Goal: Find specific page/section: Find specific page/section

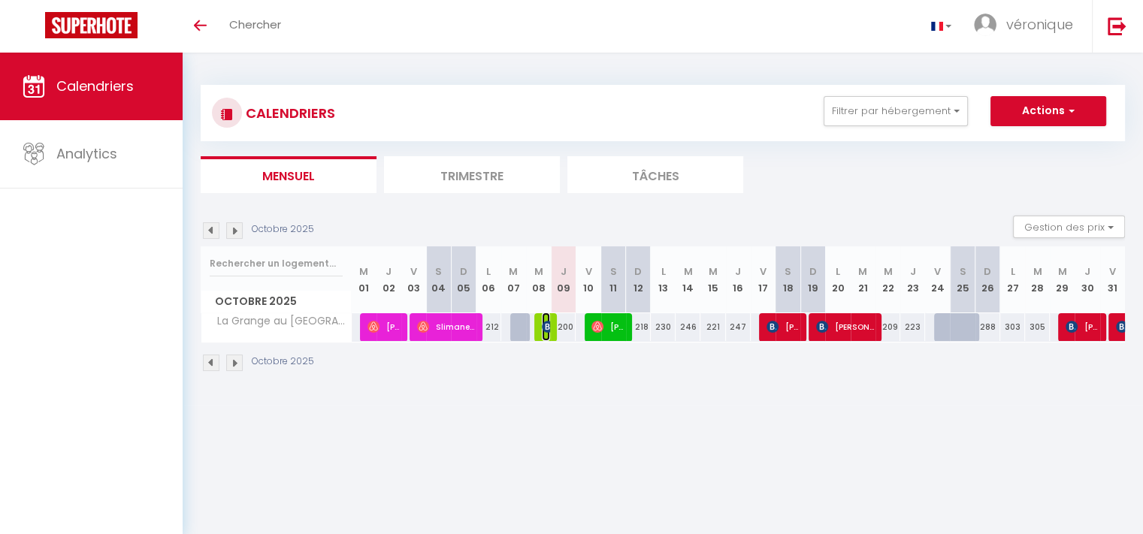
click at [546, 324] on img at bounding box center [548, 327] width 12 height 12
select select "OK"
select select "0"
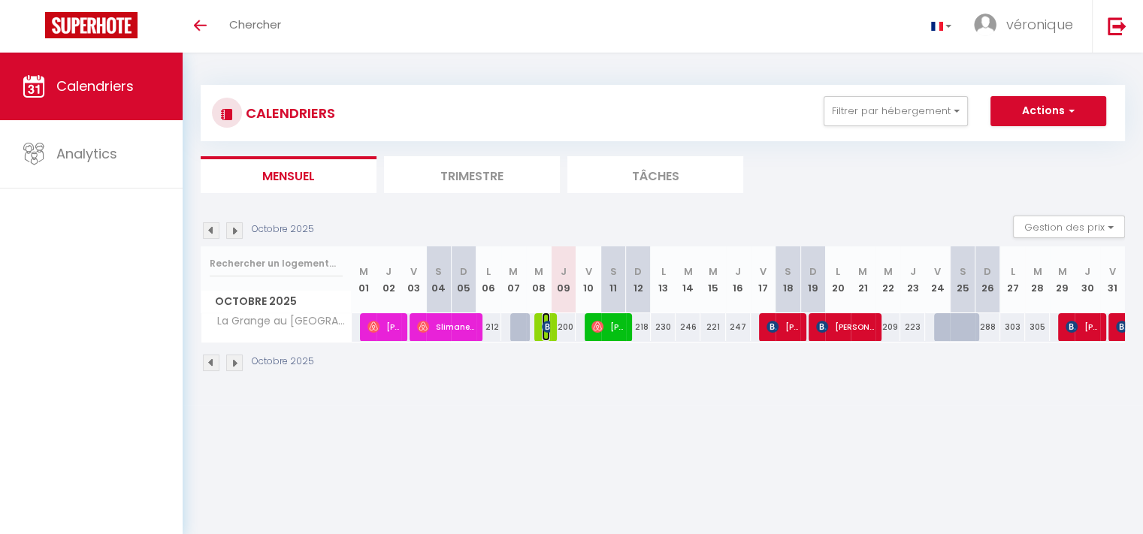
select select "1"
select select
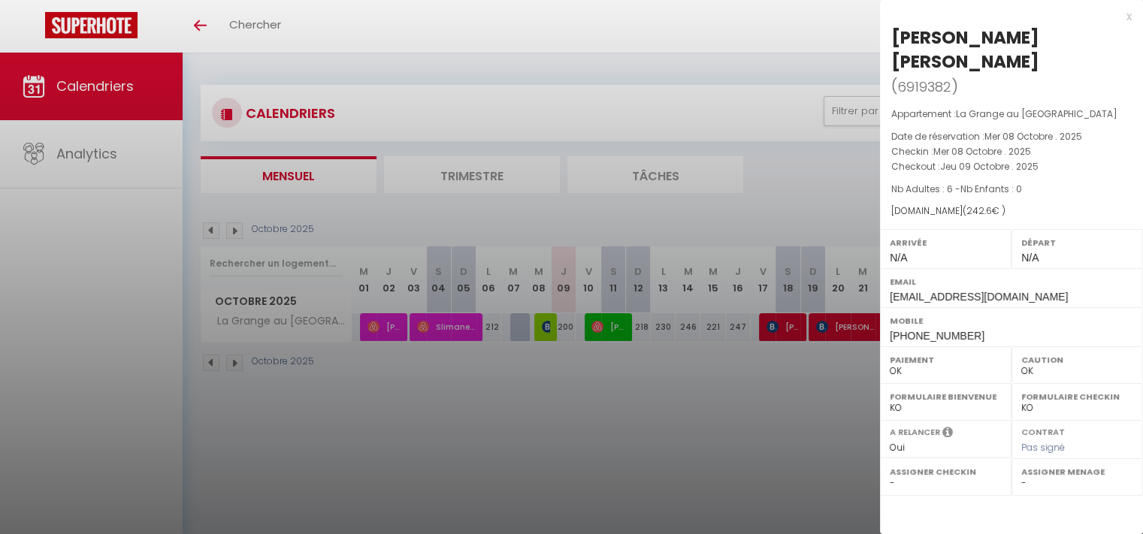
click at [1131, 19] on div "x" at bounding box center [1006, 17] width 252 height 18
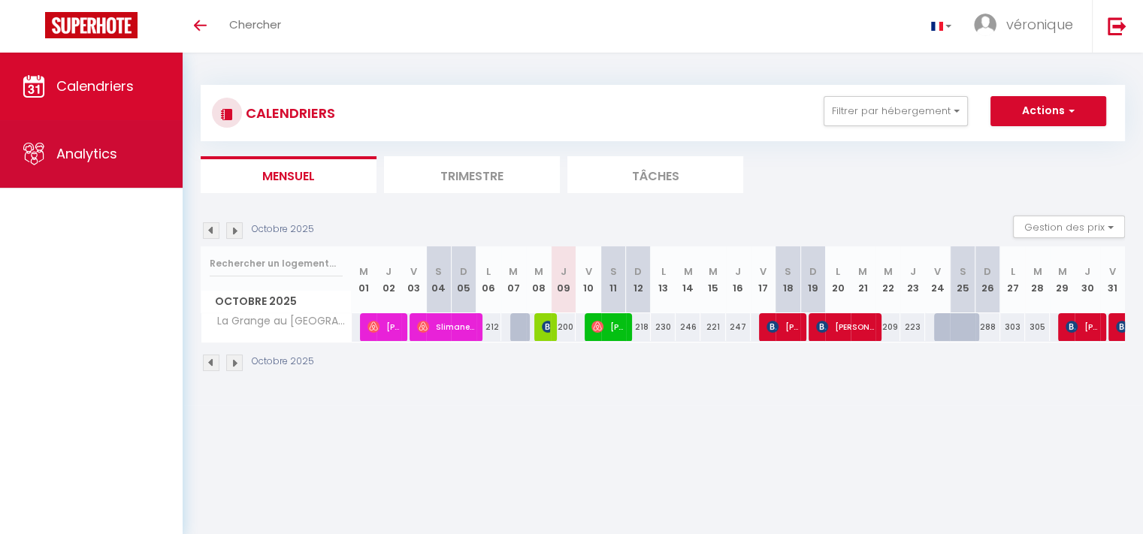
click at [78, 153] on span "Analytics" at bounding box center [86, 153] width 61 height 19
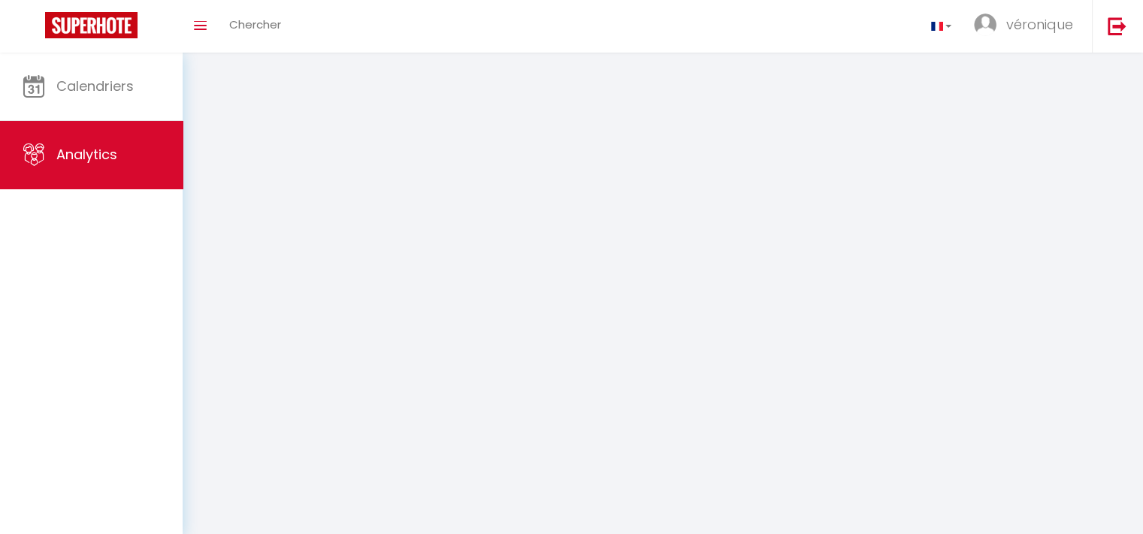
select select "2025"
select select "10"
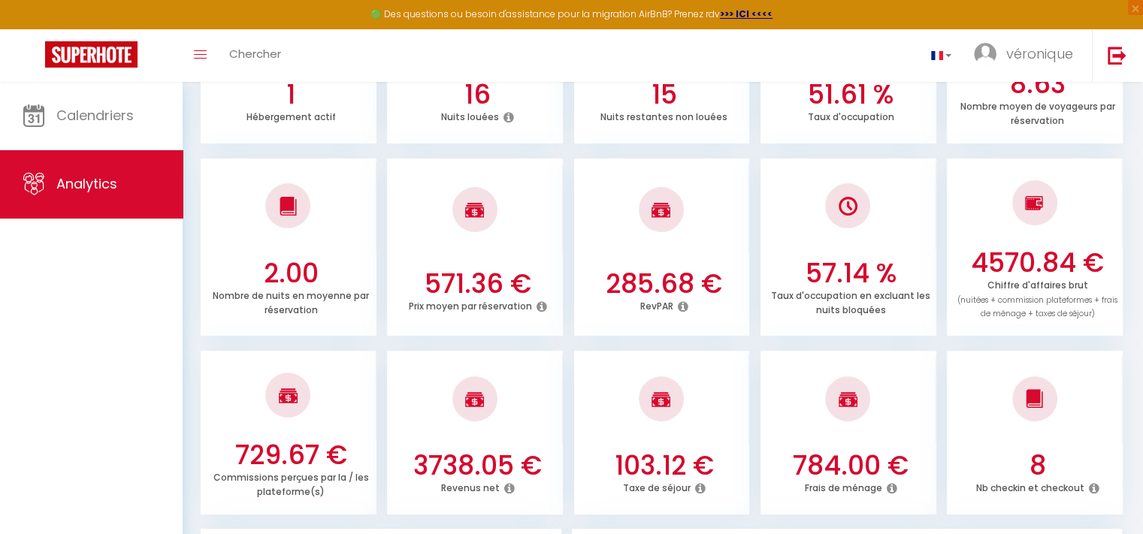
scroll to position [394, 0]
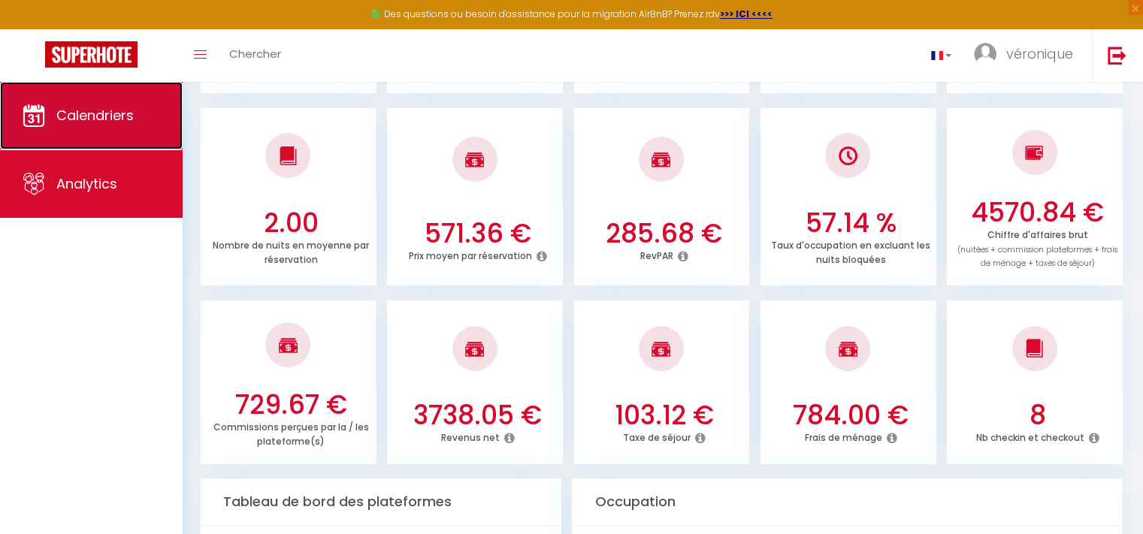
click at [100, 119] on span "Calendriers" at bounding box center [94, 115] width 77 height 19
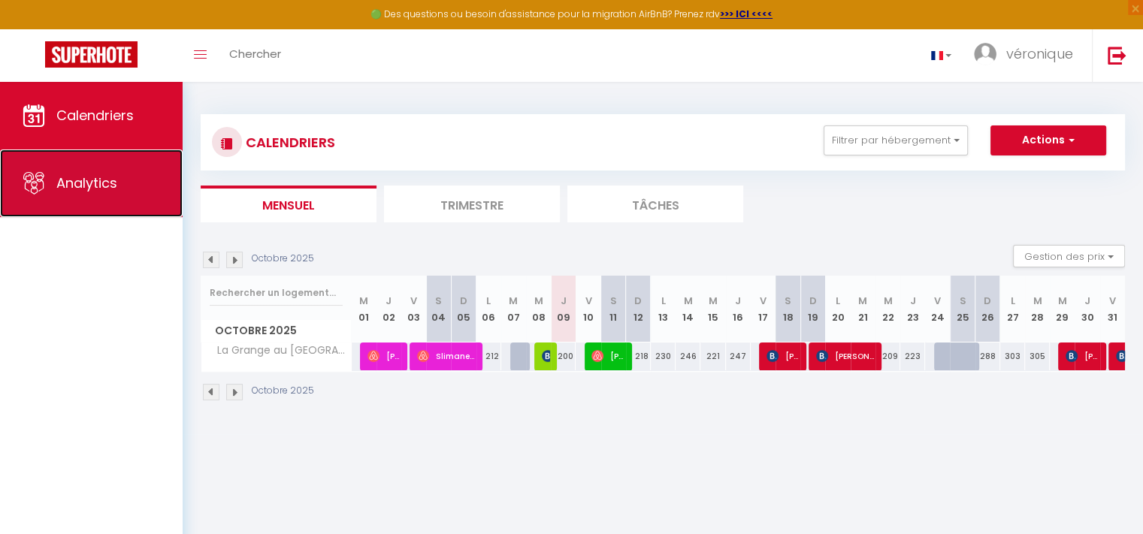
click at [81, 177] on span "Analytics" at bounding box center [86, 183] width 61 height 19
select select "2025"
select select "10"
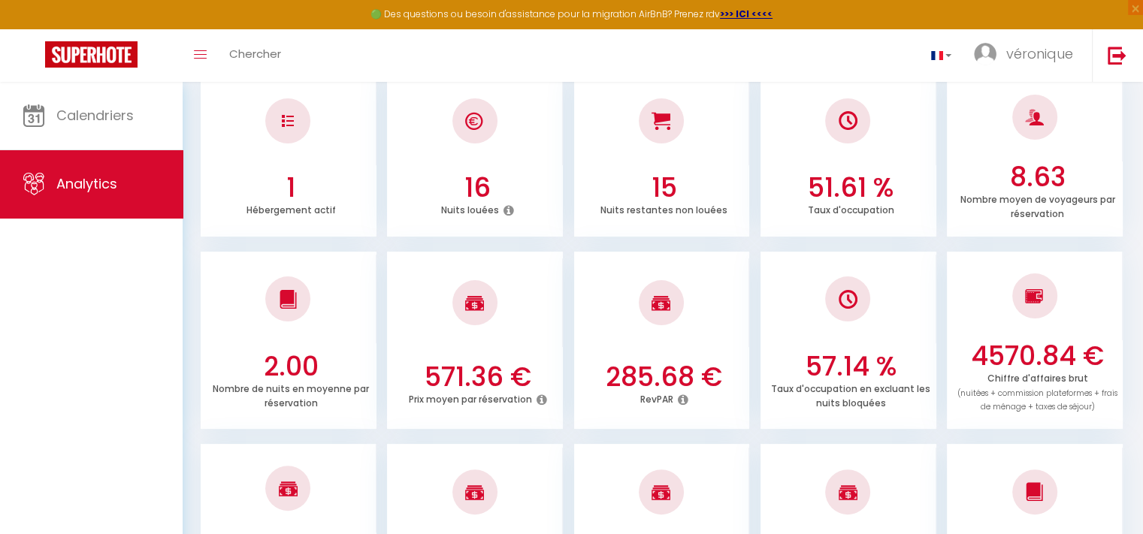
scroll to position [244, 0]
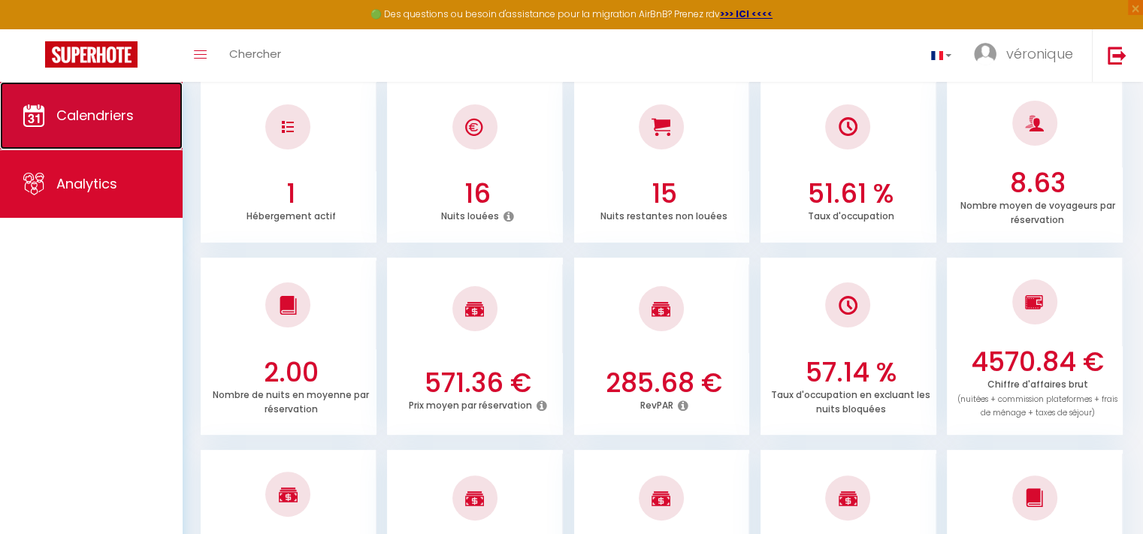
click at [87, 110] on span "Calendriers" at bounding box center [94, 115] width 77 height 19
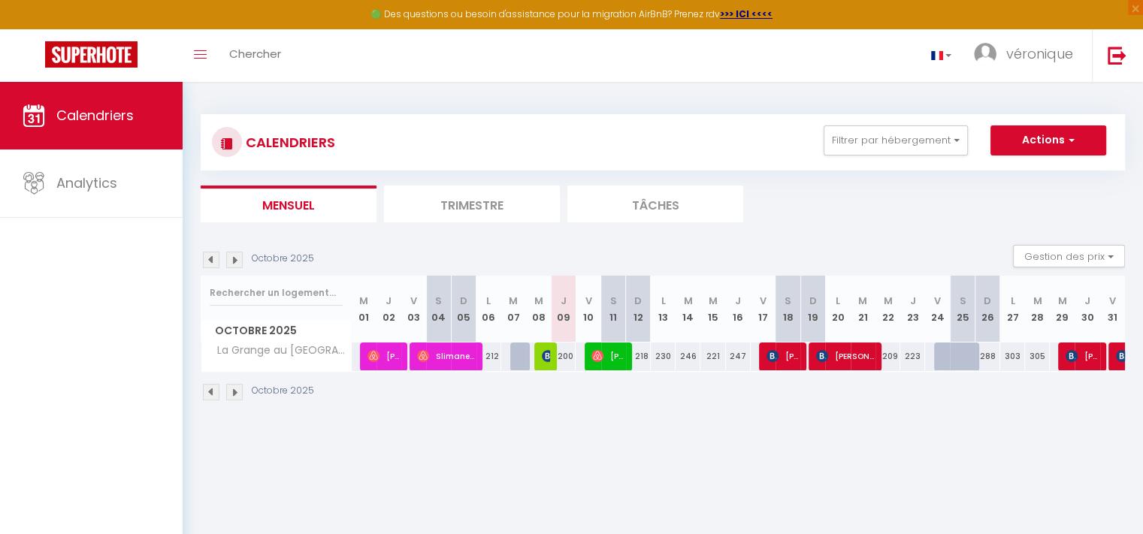
click at [234, 392] on img at bounding box center [234, 392] width 17 height 17
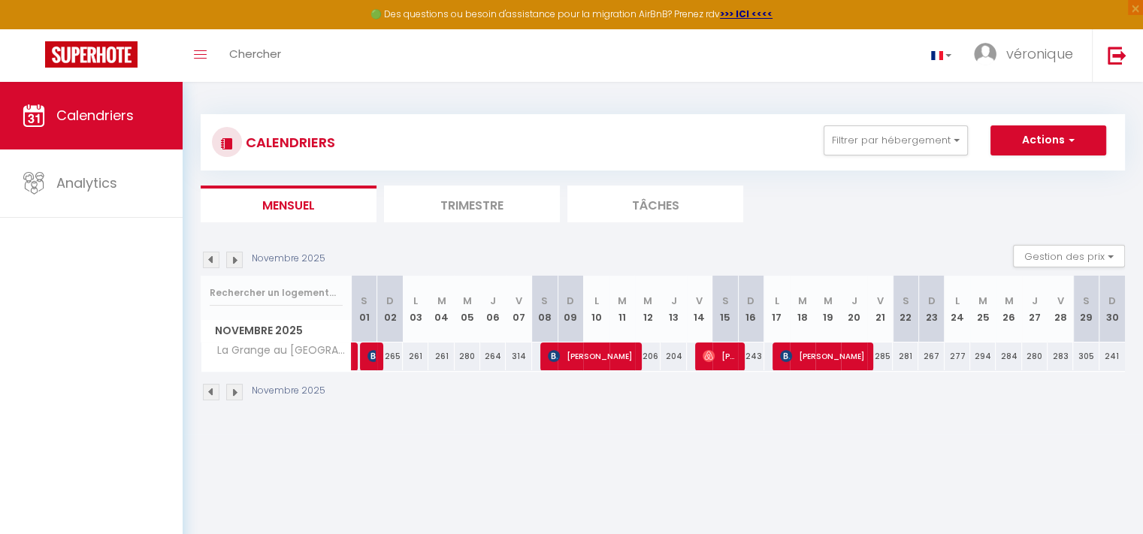
click at [231, 393] on img at bounding box center [234, 392] width 17 height 17
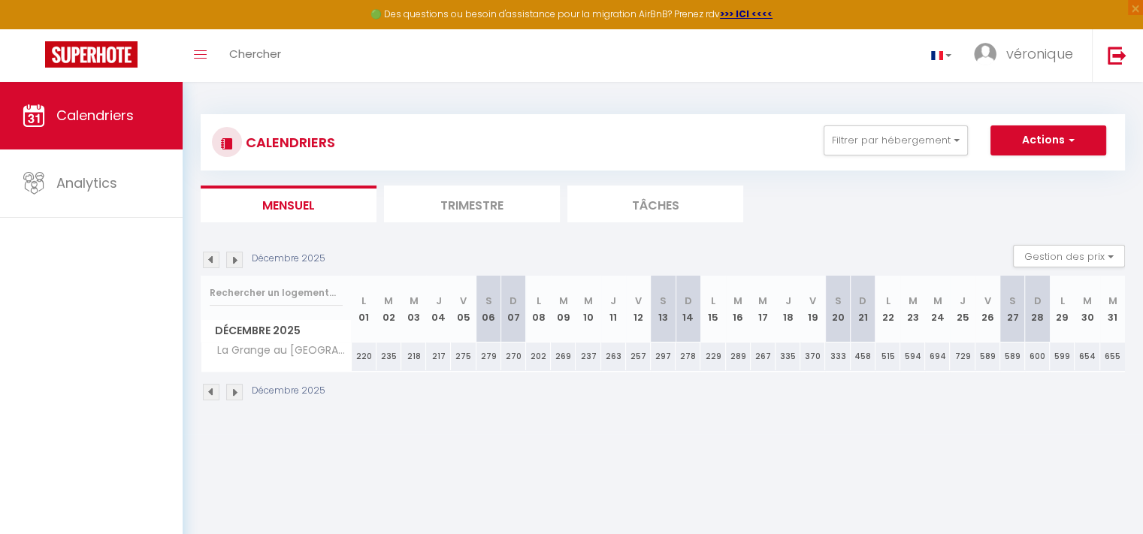
click at [213, 259] on img at bounding box center [211, 260] width 17 height 17
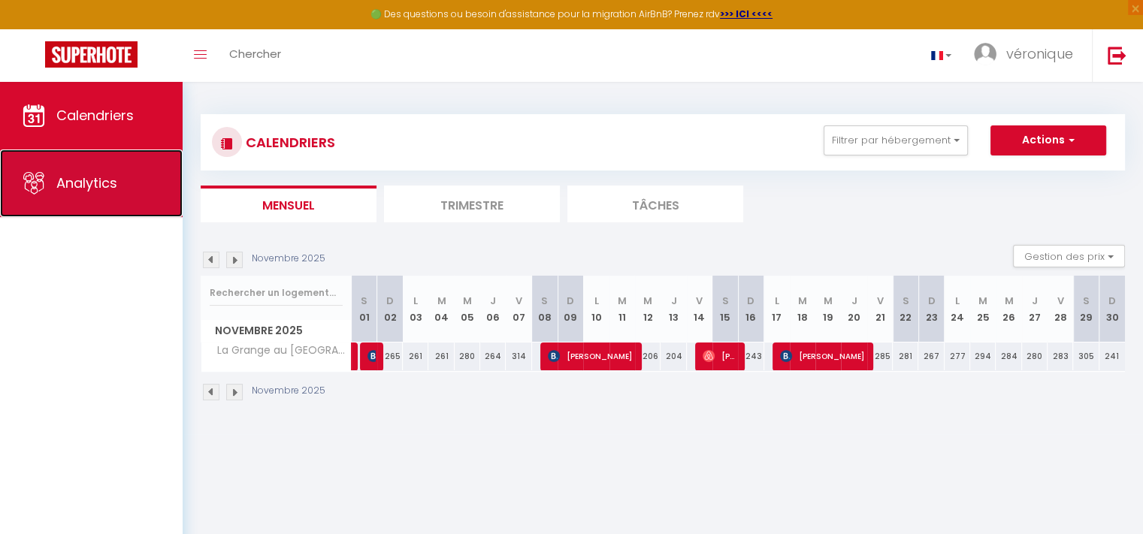
click at [86, 177] on span "Analytics" at bounding box center [86, 183] width 61 height 19
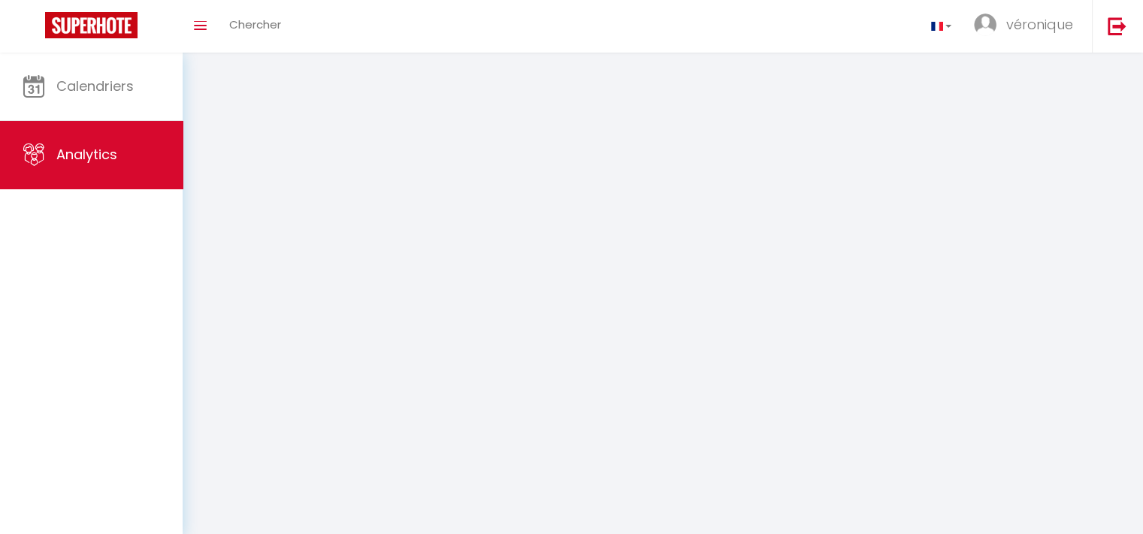
select select "2025"
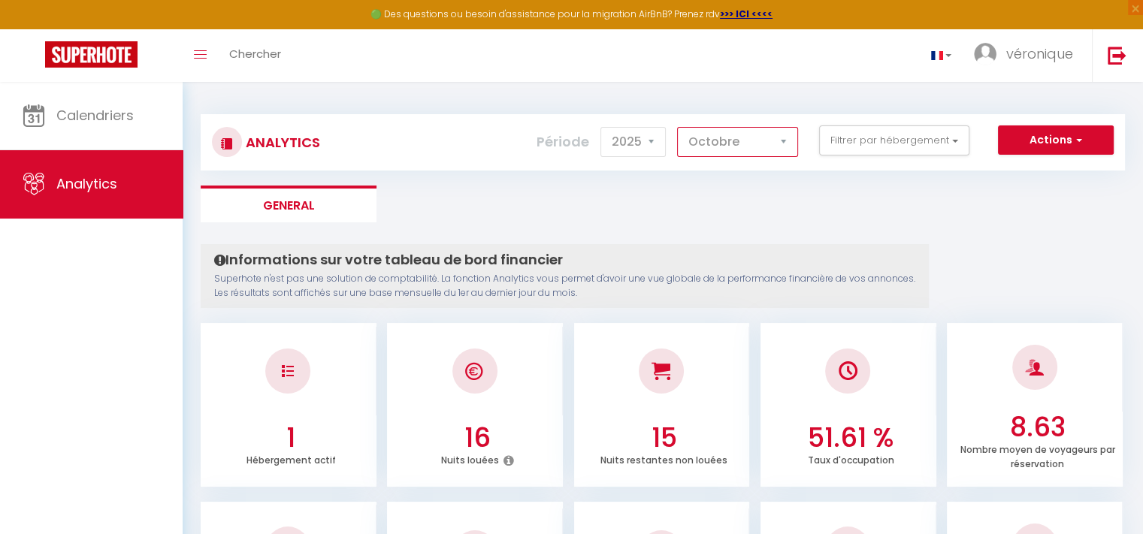
click at [782, 141] on select "[PERSON_NAME] Mars [PERSON_NAME] Juin Juillet Août Septembre Octobre Novembre D…" at bounding box center [737, 142] width 121 height 30
select select "11"
click at [678, 127] on select "[PERSON_NAME] Mars [PERSON_NAME] Juin Juillet Août Septembre Octobre Novembre D…" at bounding box center [737, 142] width 121 height 30
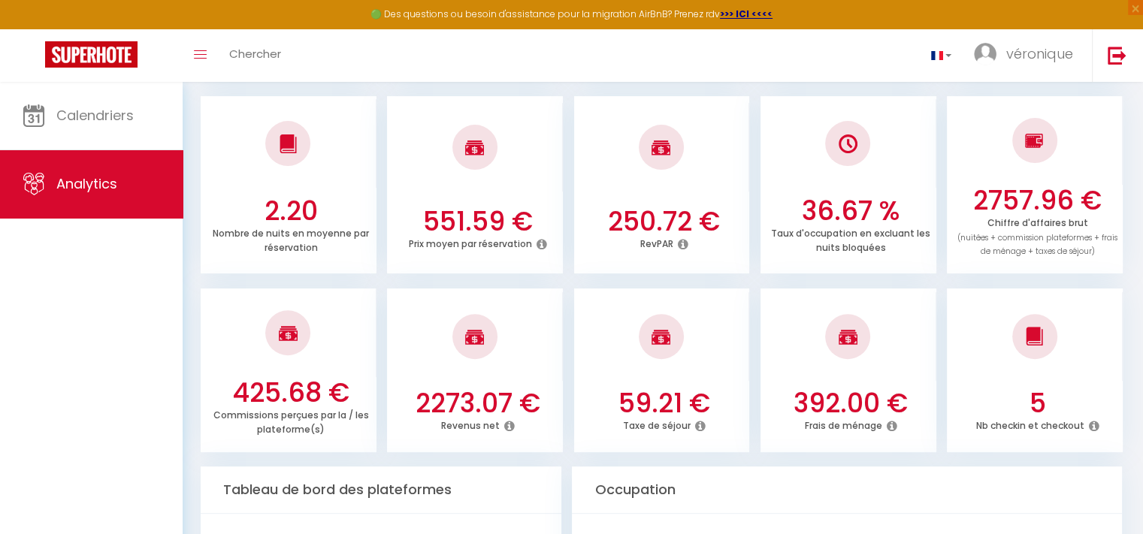
scroll to position [413, 0]
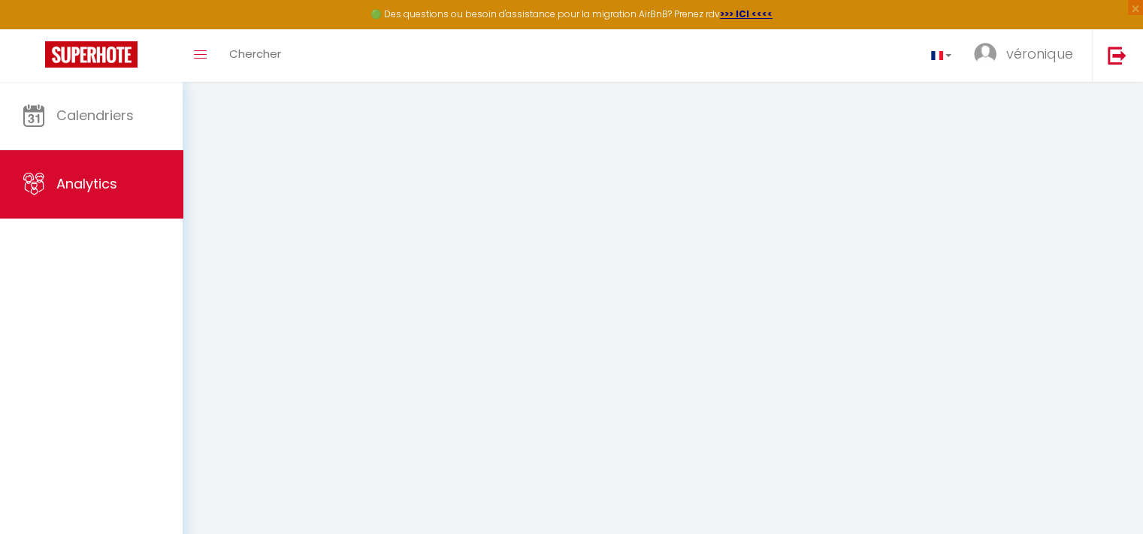
select select "2025"
select select "10"
